Goal: Information Seeking & Learning: Learn about a topic

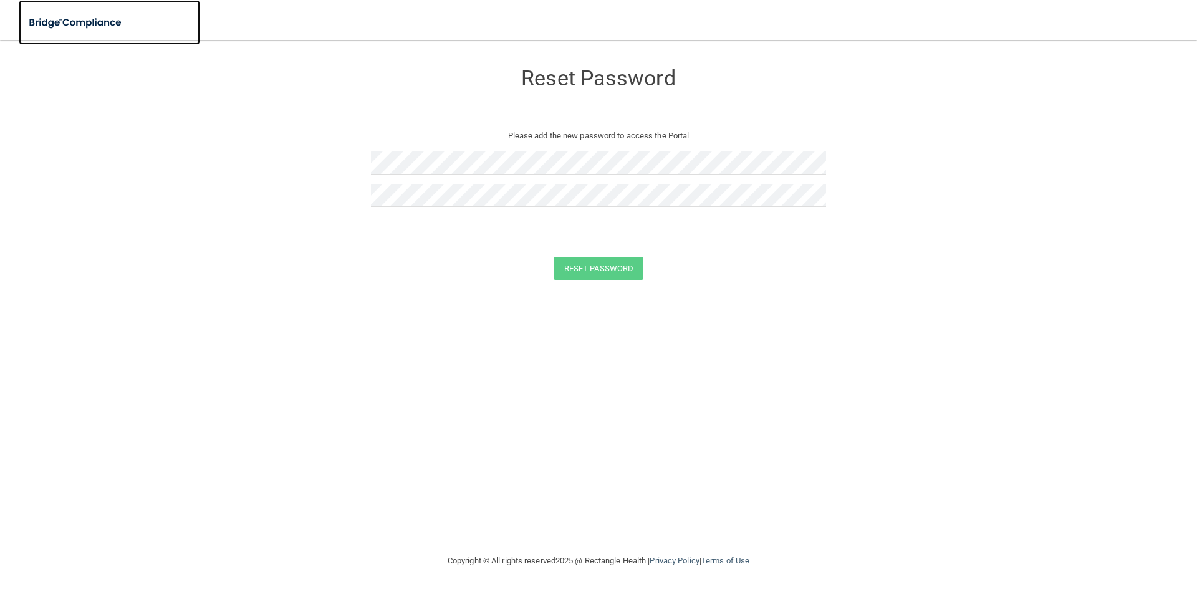
click at [64, 16] on img at bounding box center [76, 23] width 115 height 26
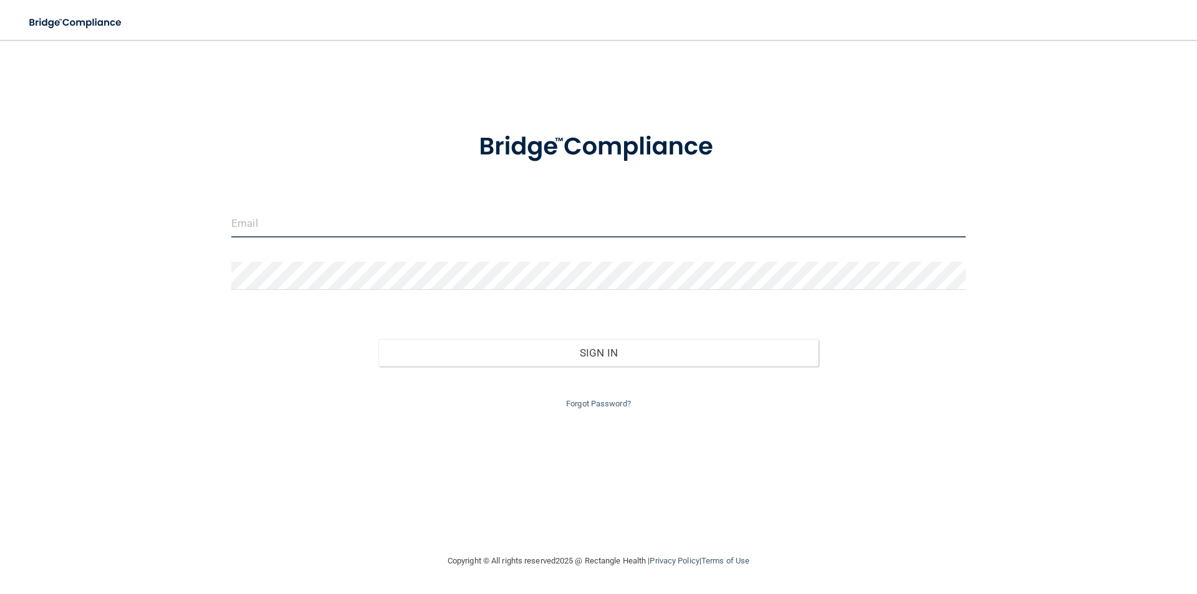
click at [485, 236] on input "email" at bounding box center [598, 224] width 735 height 28
type input "[EMAIL_ADDRESS][DOMAIN_NAME]"
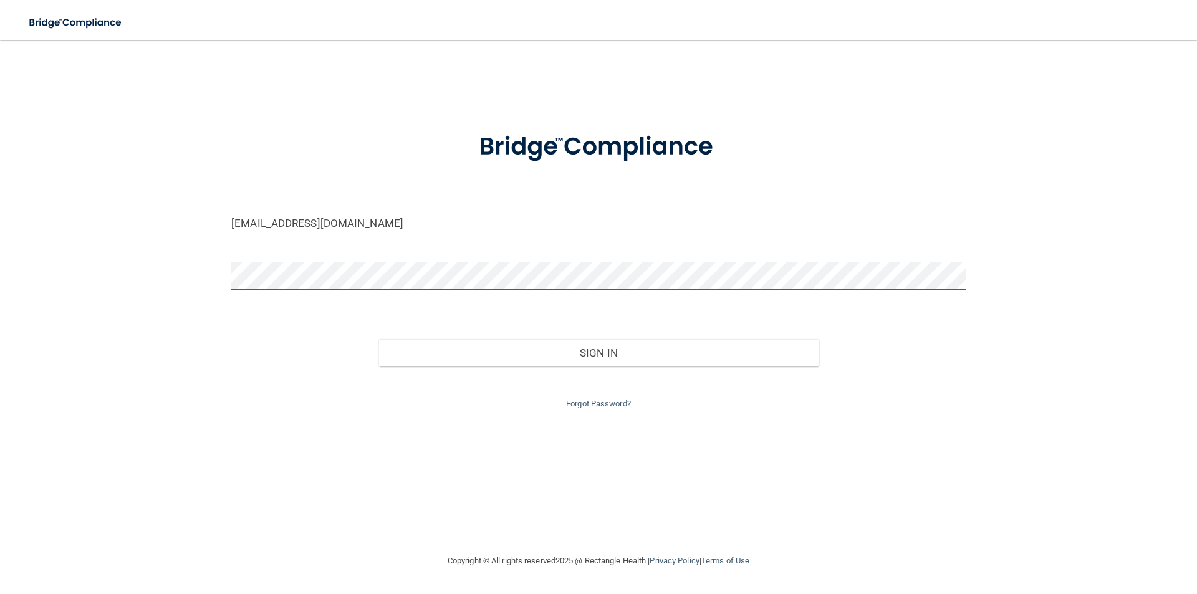
click at [379, 339] on button "Sign In" at bounding box center [599, 352] width 441 height 27
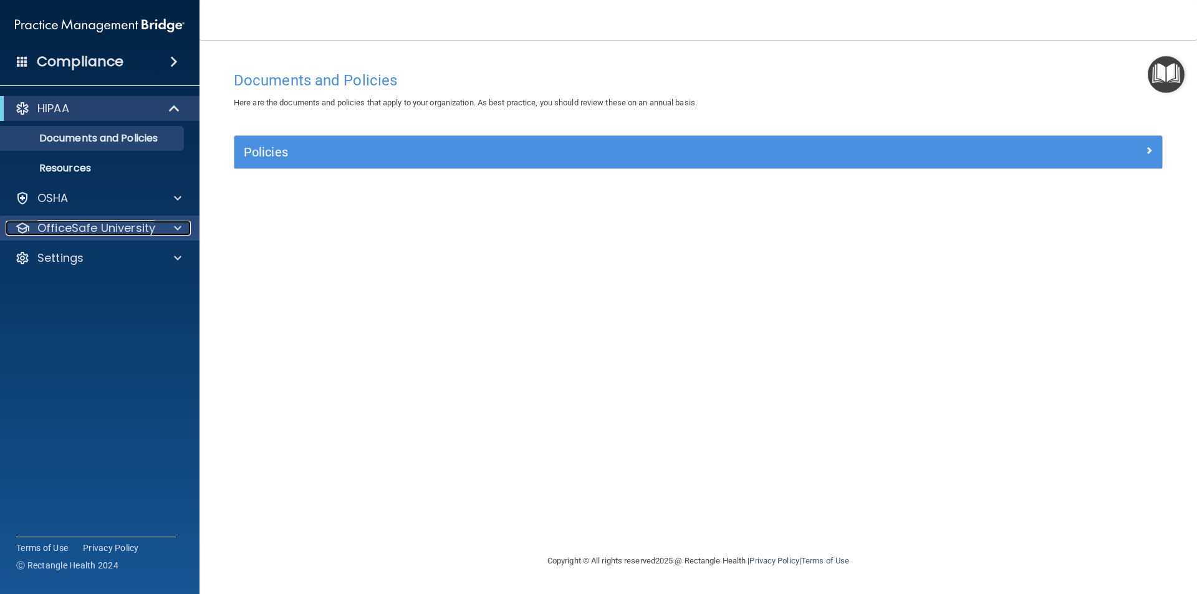
click at [153, 226] on p "OfficeSafe University" at bounding box center [96, 228] width 118 height 15
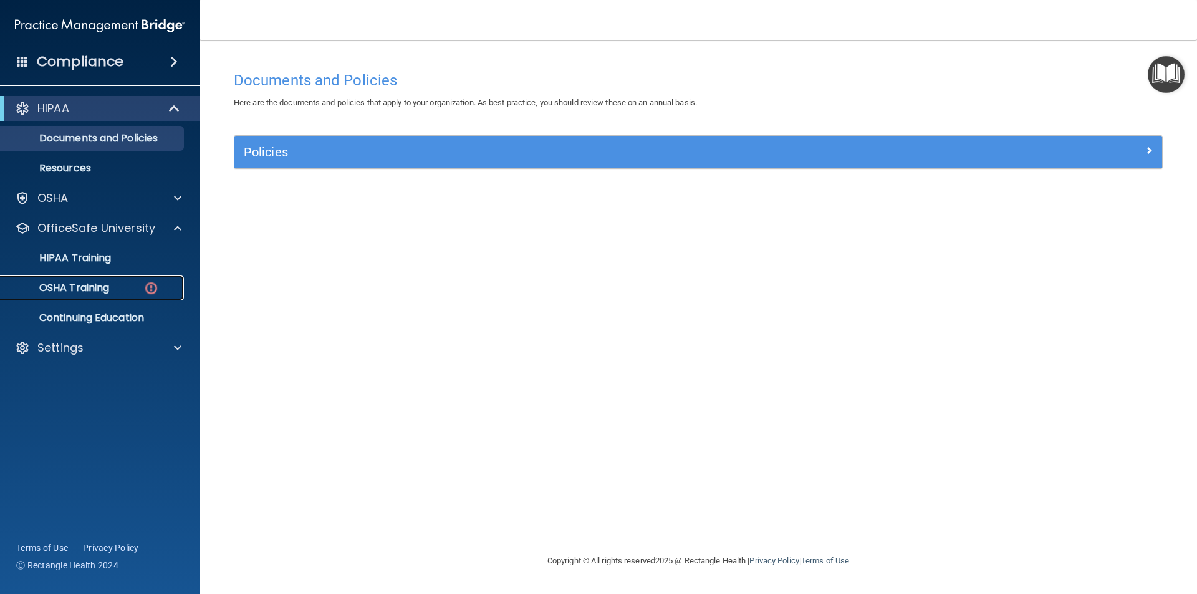
click at [148, 286] on img at bounding box center [151, 289] width 16 height 16
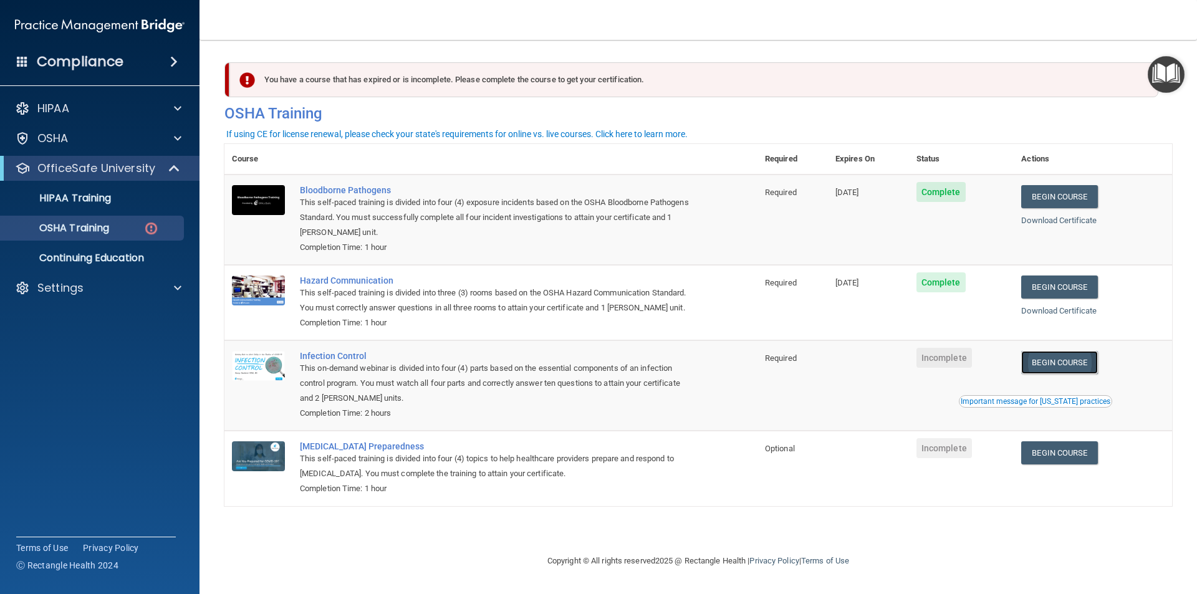
click at [1078, 369] on link "Begin Course" at bounding box center [1060, 362] width 76 height 23
click at [1069, 454] on link "Begin Course" at bounding box center [1060, 453] width 76 height 23
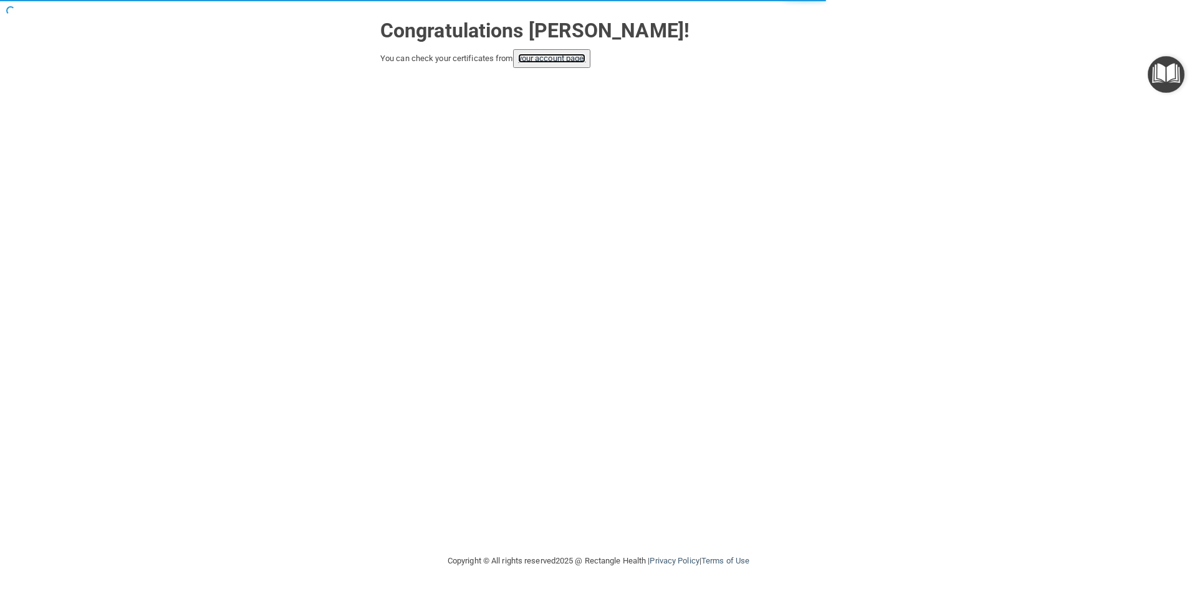
click at [565, 60] on link "your account page!" at bounding box center [552, 58] width 68 height 9
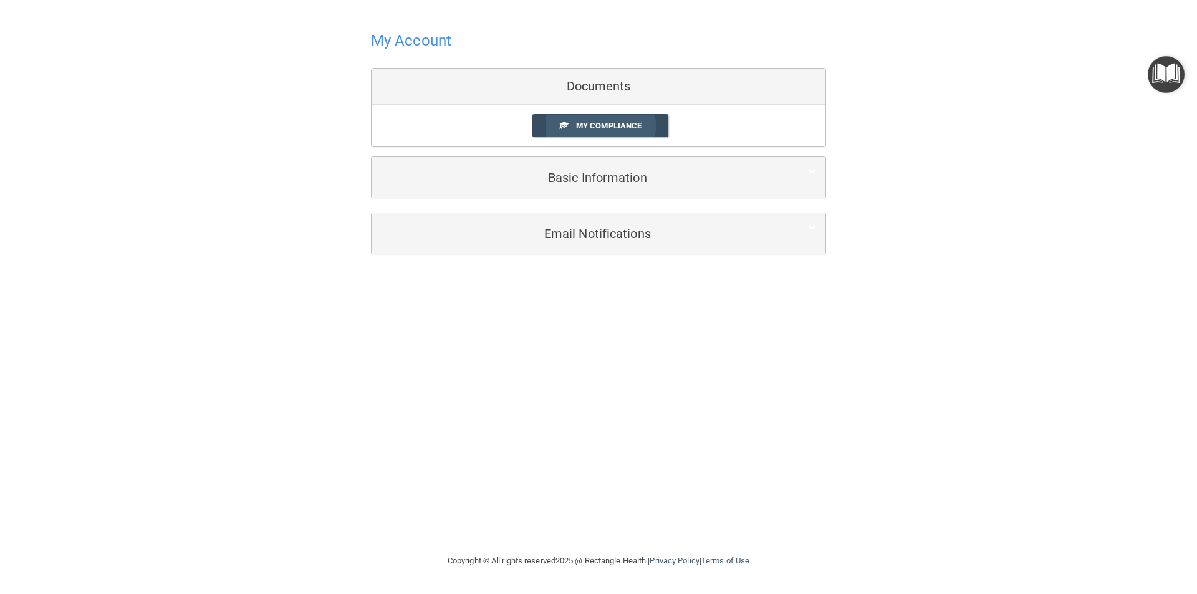
click at [610, 122] on span "My Compliance" at bounding box center [608, 125] width 65 height 9
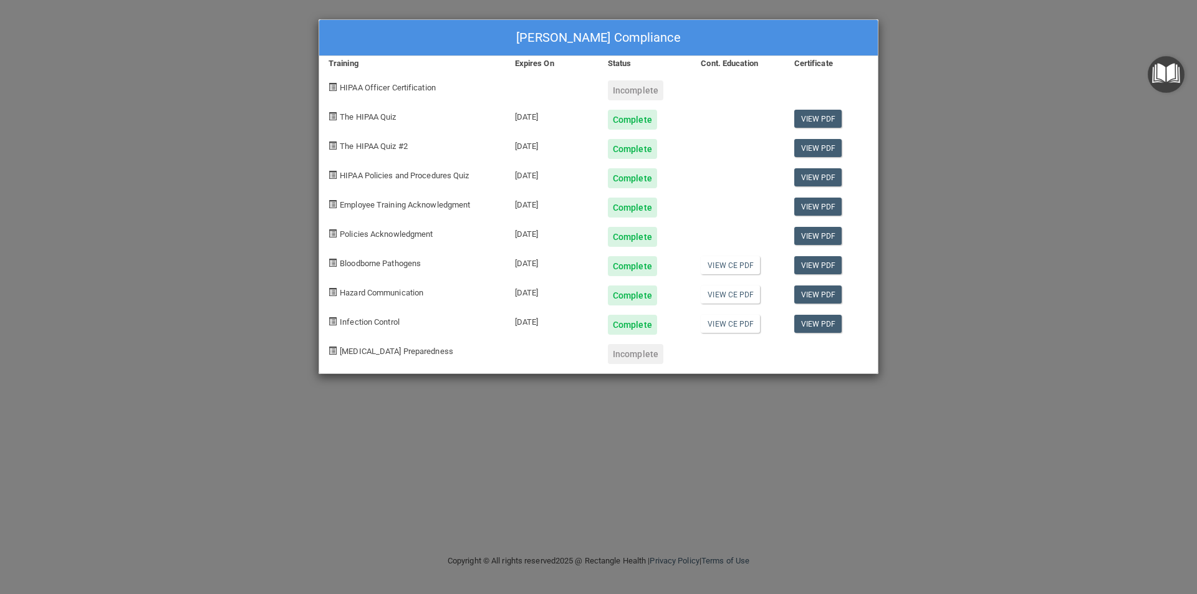
click at [920, 33] on div "[PERSON_NAME] Compliance Training Expires On Status Cont. Education Certificate…" at bounding box center [598, 297] width 1197 height 594
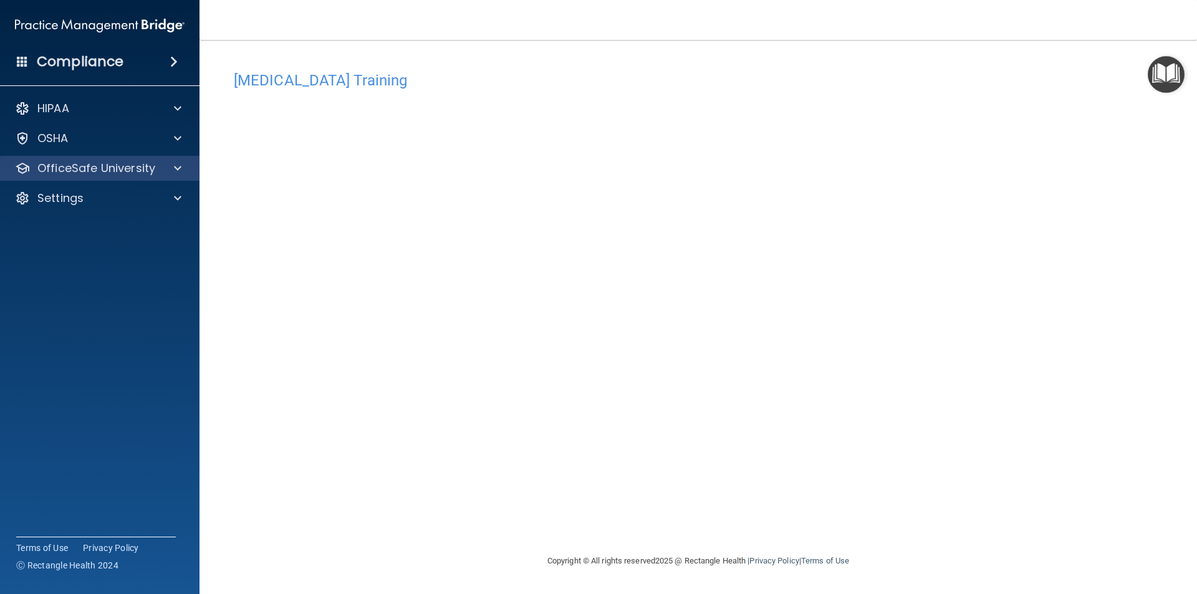
click at [34, 157] on div "OfficeSafe University" at bounding box center [100, 168] width 200 height 25
click at [185, 171] on div at bounding box center [175, 168] width 31 height 15
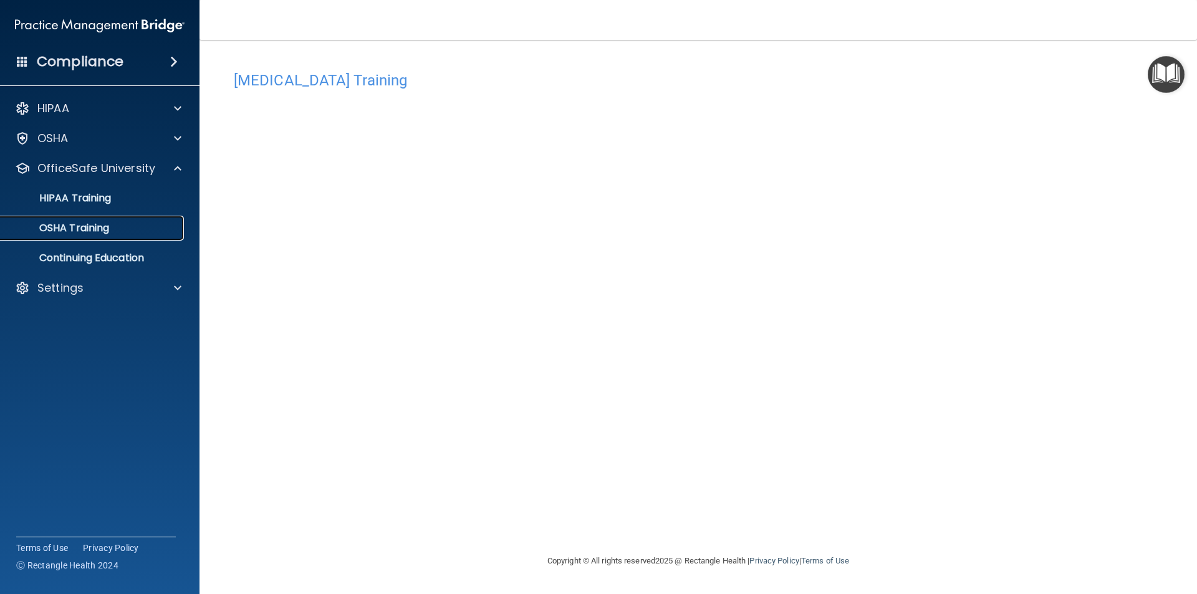
click at [164, 230] on div "OSHA Training" at bounding box center [93, 228] width 170 height 12
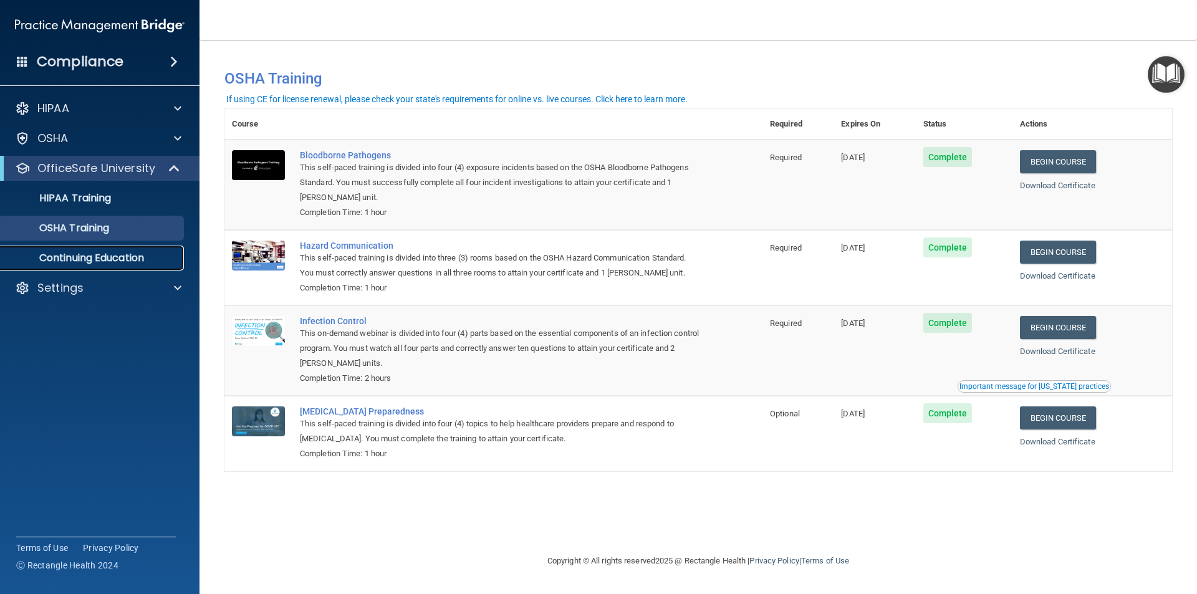
click at [69, 259] on p "Continuing Education" at bounding box center [93, 258] width 170 height 12
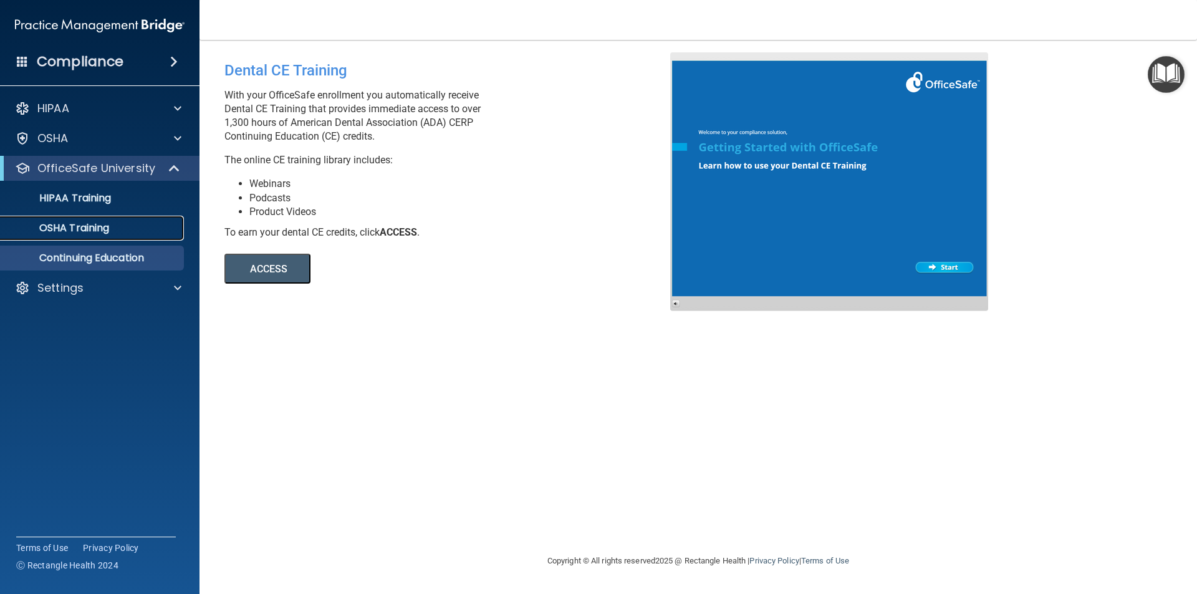
click at [70, 237] on link "OSHA Training" at bounding box center [86, 228] width 196 height 25
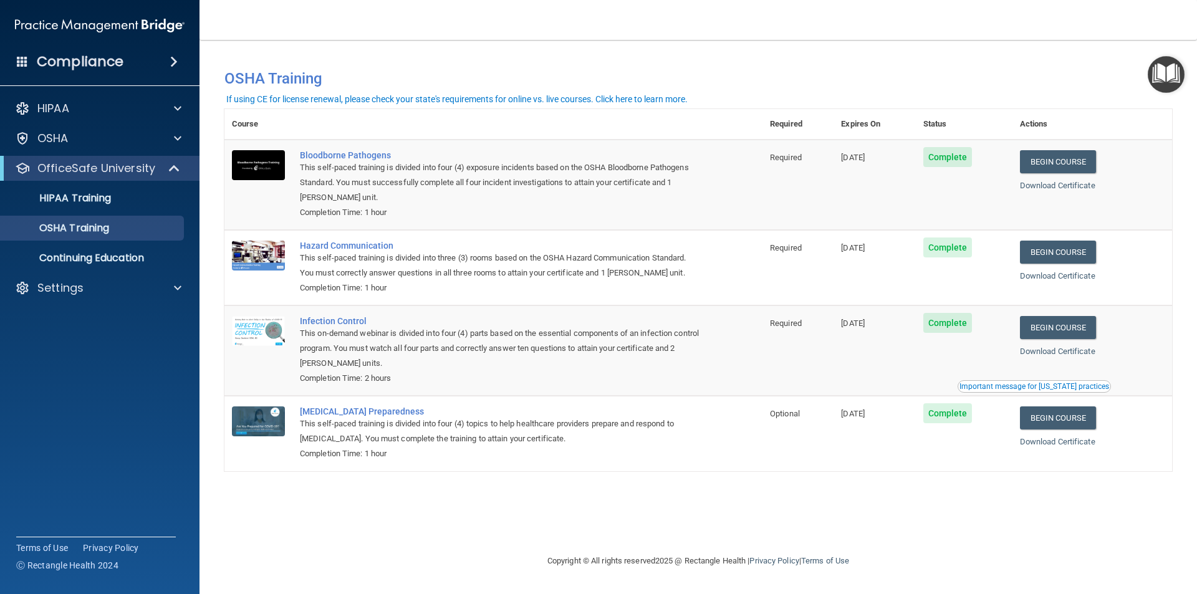
click at [1047, 390] on div "Important message for [US_STATE] practices" at bounding box center [1035, 386] width 150 height 7
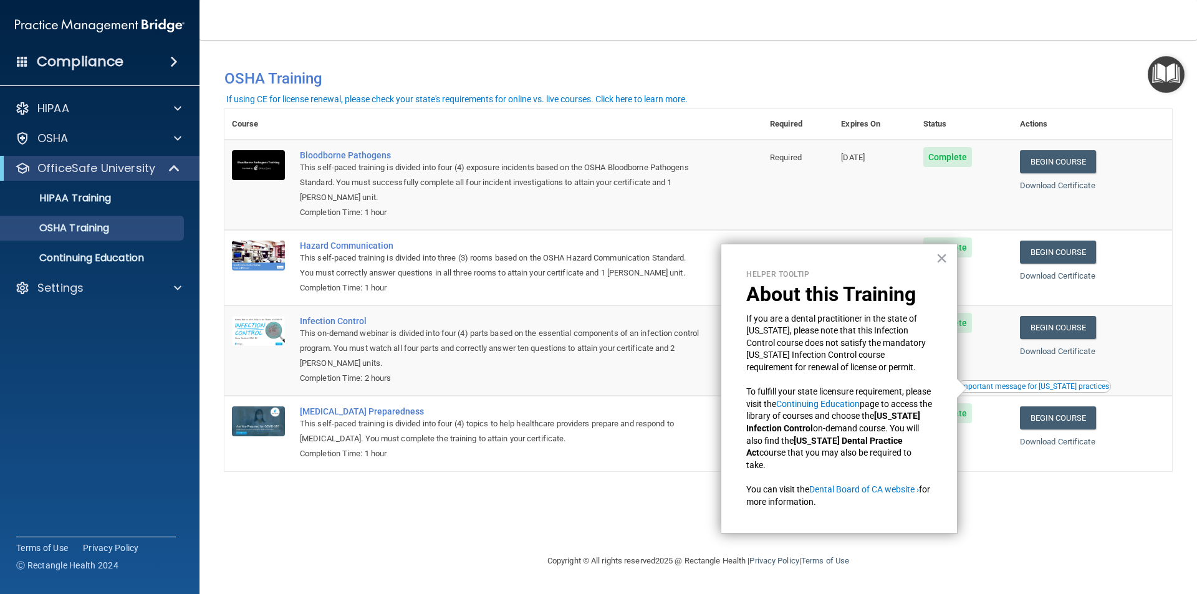
click at [1009, 384] on button "Important message for [US_STATE] practices" at bounding box center [1034, 386] width 153 height 12
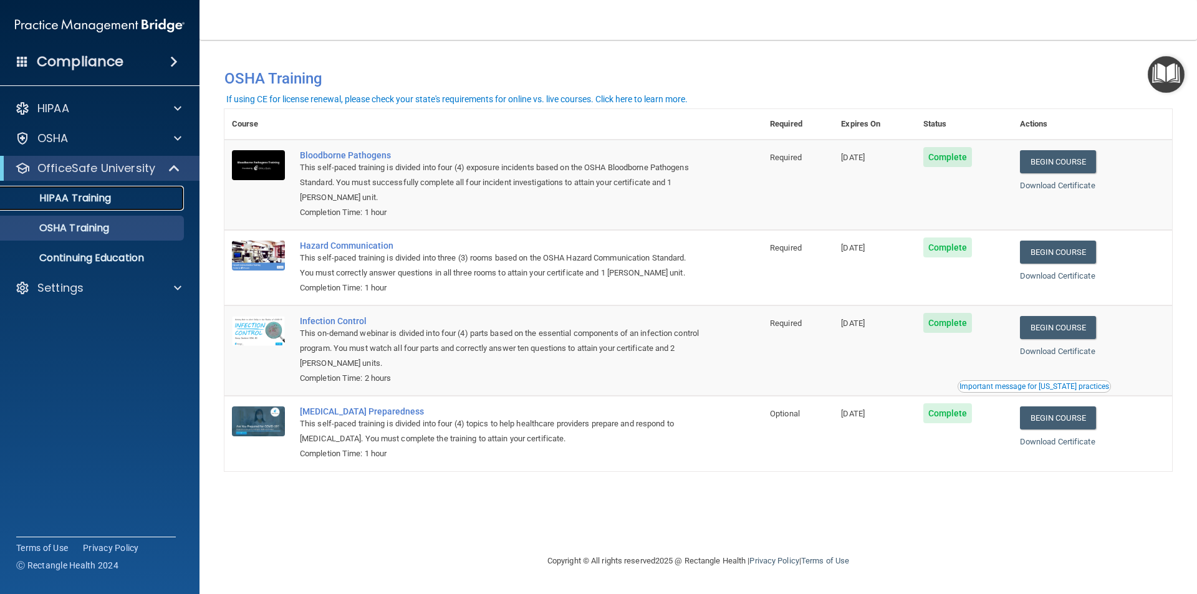
click at [120, 203] on div "HIPAA Training" at bounding box center [93, 198] width 170 height 12
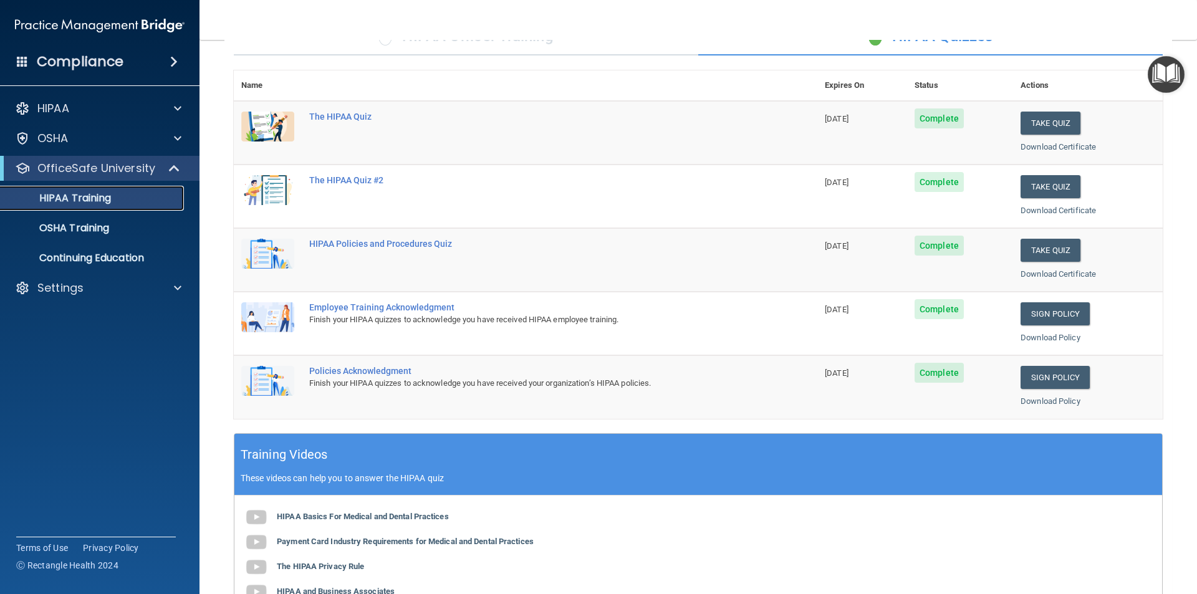
scroll to position [95, 0]
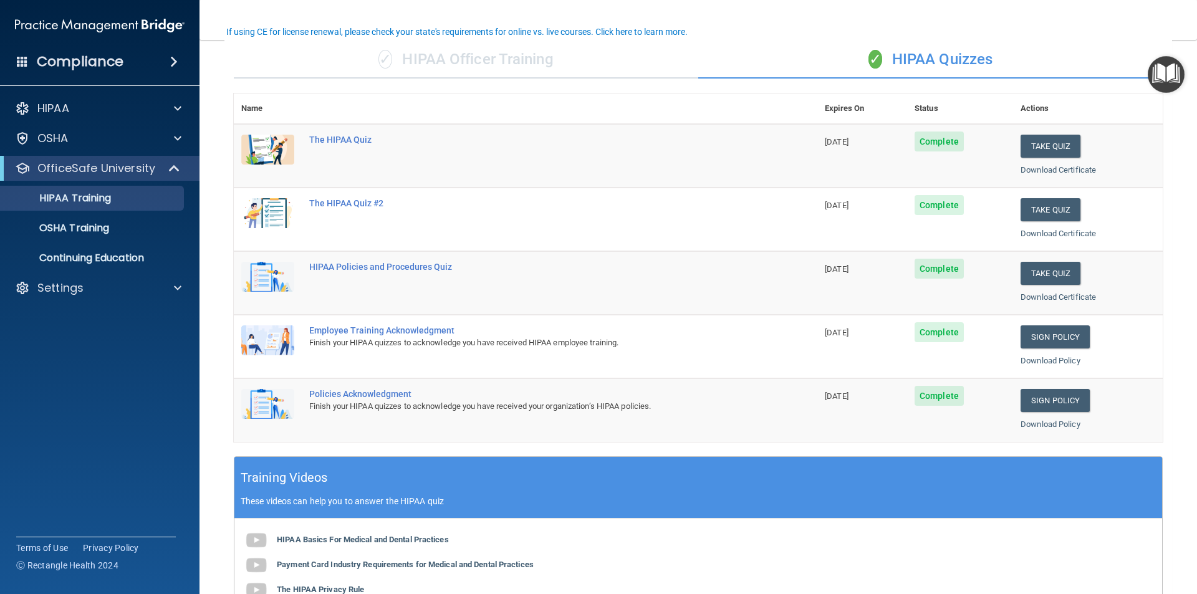
click at [1168, 80] on img "Open Resource Center" at bounding box center [1166, 74] width 37 height 37
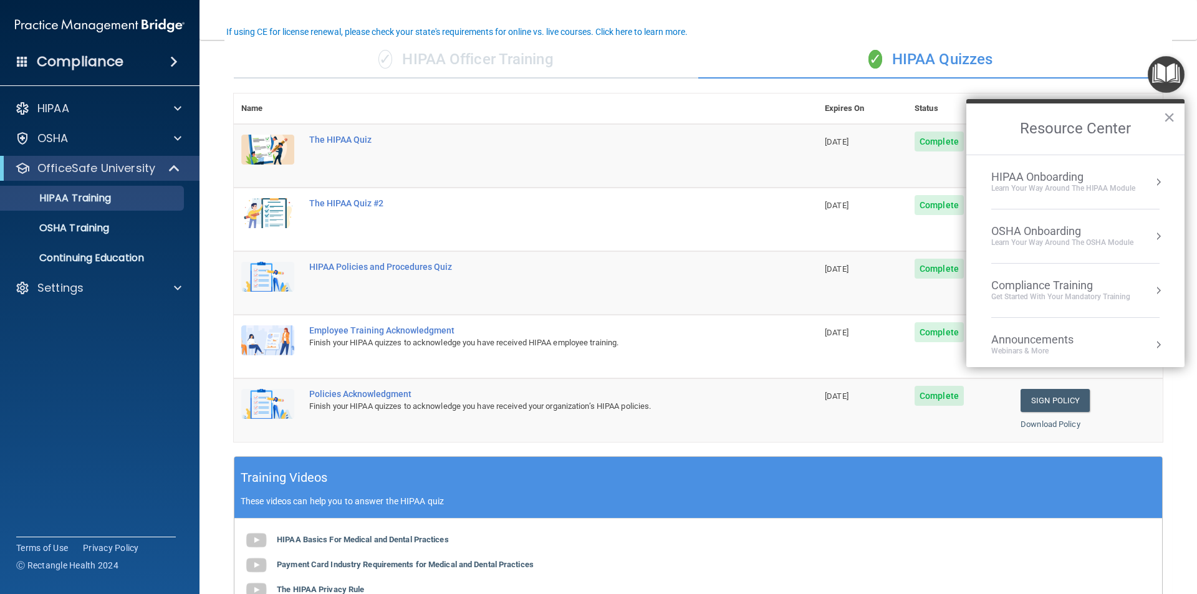
click at [1168, 80] on img "Open Resource Center" at bounding box center [1166, 74] width 37 height 37
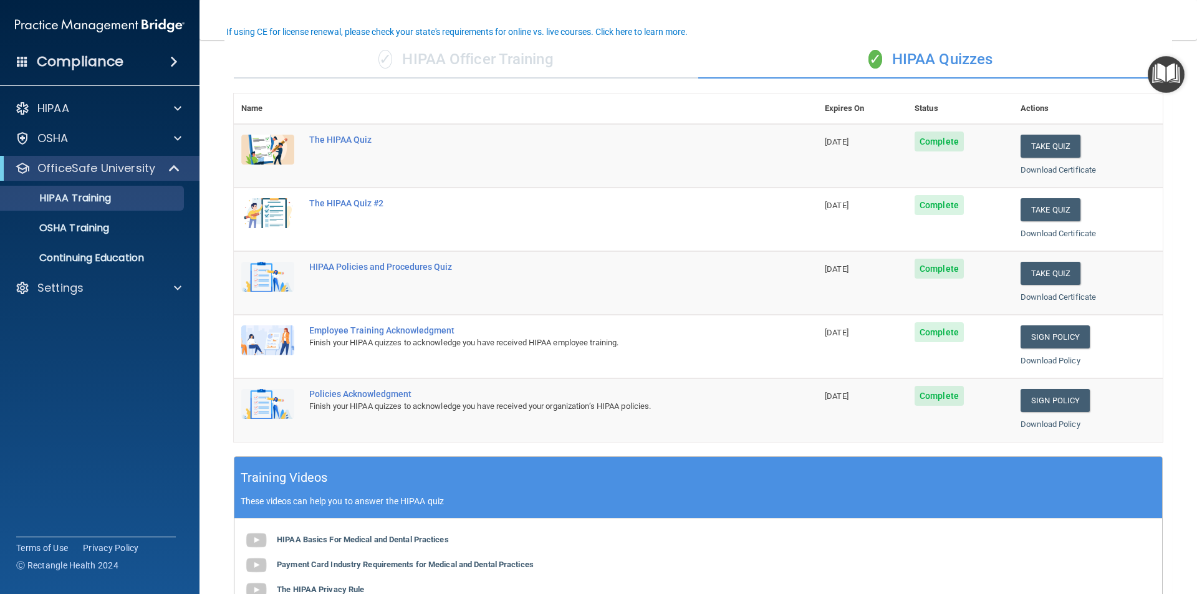
click at [1152, 76] on img "Open Resource Center" at bounding box center [1166, 74] width 37 height 37
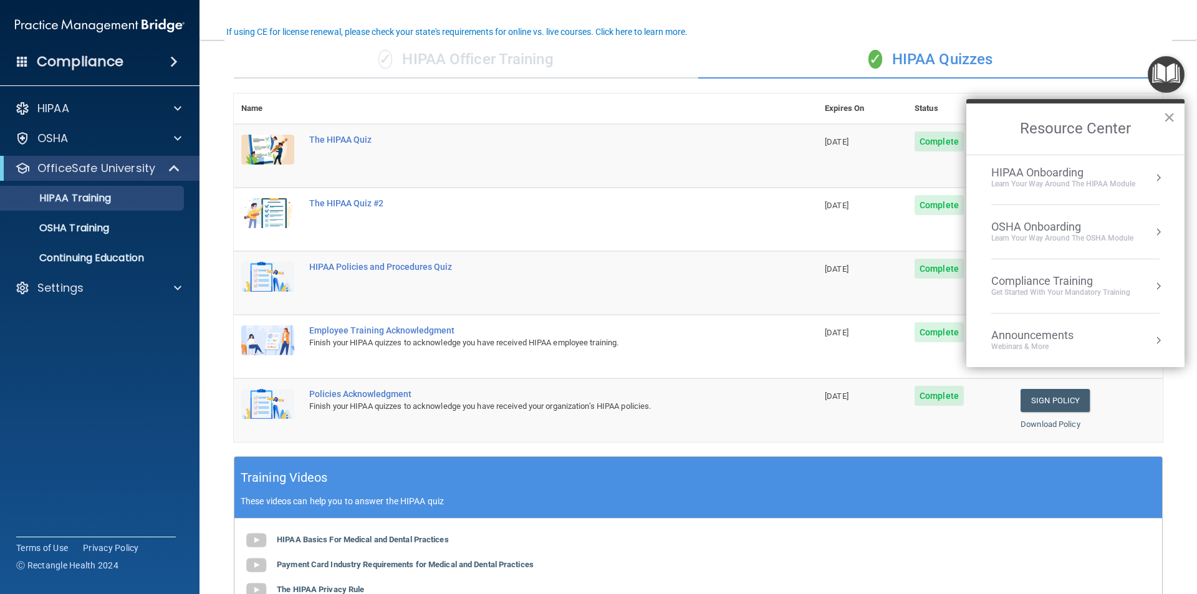
scroll to position [0, 0]
click at [68, 58] on h4 "Compliance" at bounding box center [80, 61] width 87 height 17
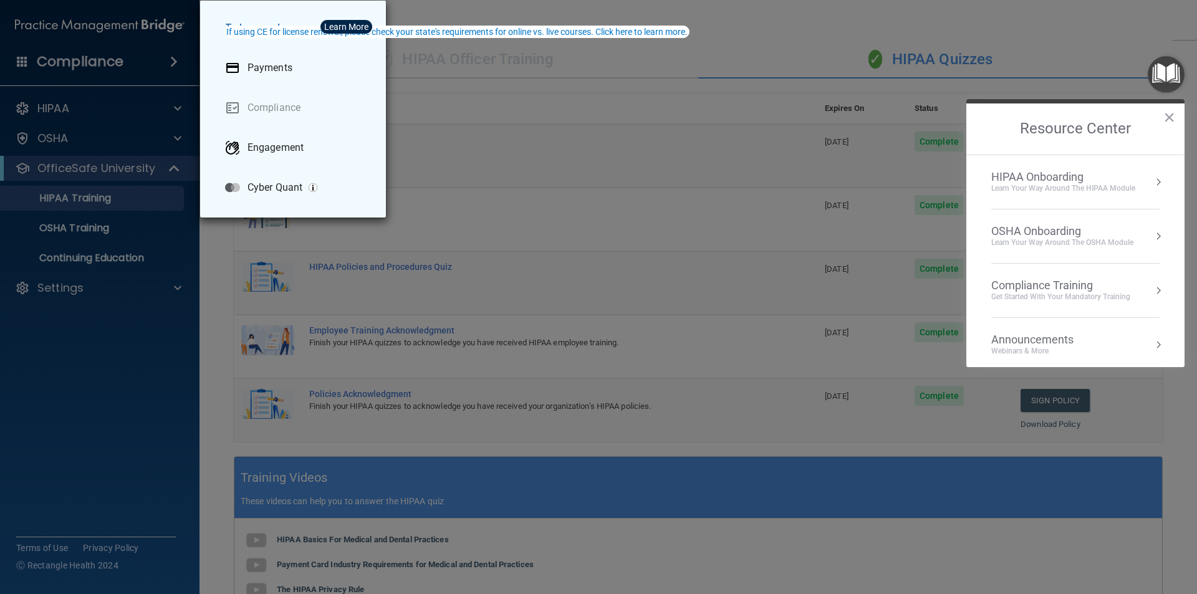
click at [57, 51] on div "Take me to: Payments Compliance Engagement Cyber Quant" at bounding box center [598, 297] width 1197 height 594
